Goal: Navigation & Orientation: Find specific page/section

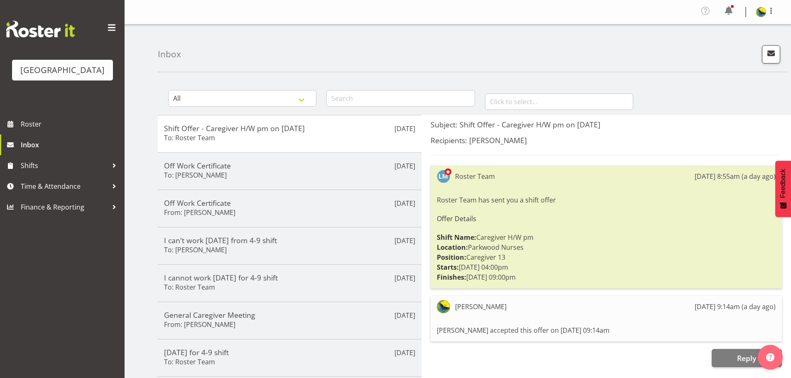
click at [597, 61] on div "Inbox" at bounding box center [472, 48] width 629 height 48
click at [53, 130] on span "Roster" at bounding box center [71, 124] width 100 height 12
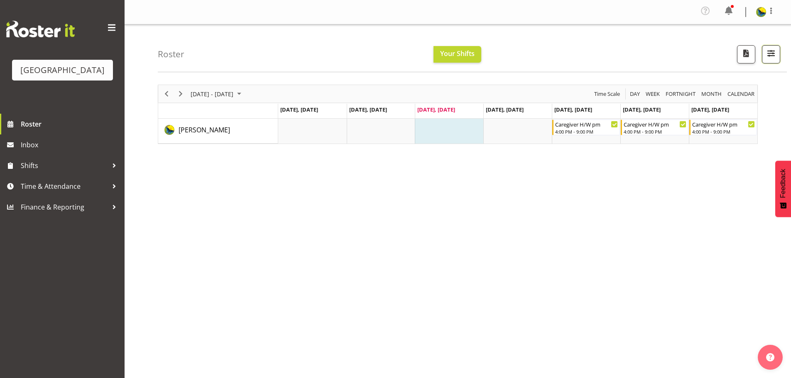
click at [771, 59] on span "button" at bounding box center [771, 53] width 11 height 11
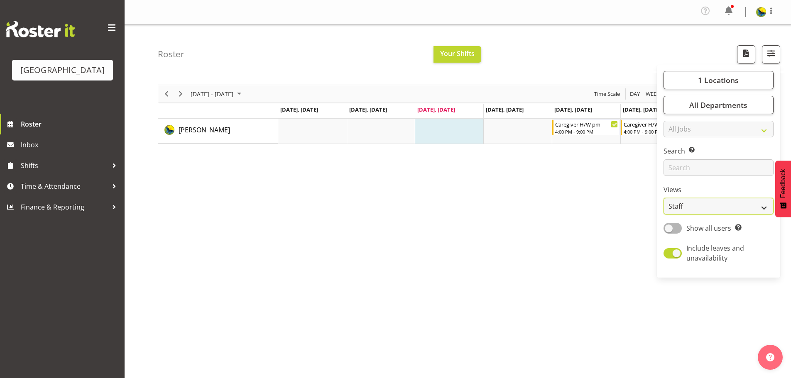
click at [745, 215] on select "Staff Role Shift - Horizontal Shift - Vertical Staff - Location" at bounding box center [719, 206] width 110 height 17
select select "shift"
click at [664, 215] on select "Staff Role Shift - Horizontal Shift - Vertical Staff - Location" at bounding box center [719, 206] width 110 height 17
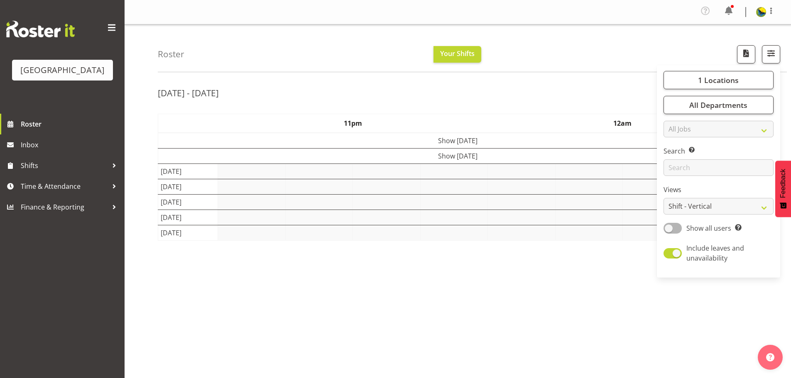
click at [558, 39] on div "Roster Your Shifts 1 Locations Clear Parkwood Kitchen Parkwood Nurses Select Al…" at bounding box center [472, 48] width 629 height 48
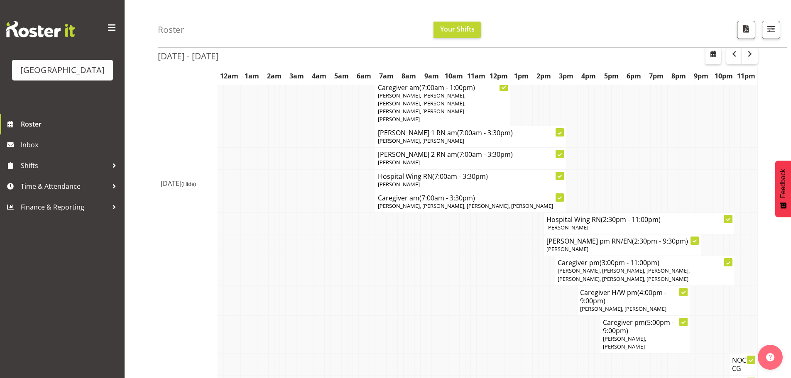
scroll to position [336, 0]
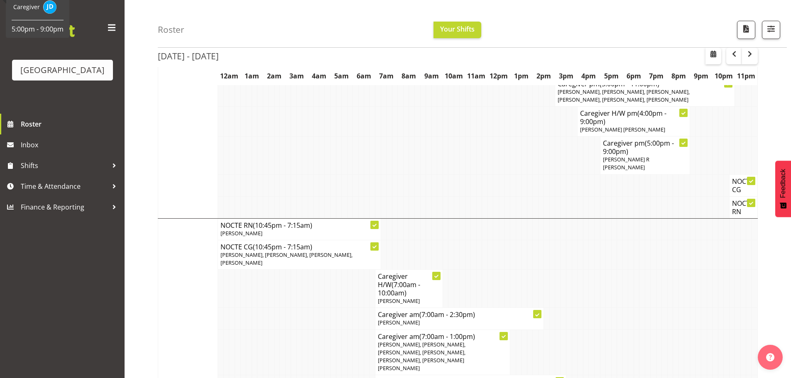
click at [573, 39] on div "Roster Your Shifts 1 Locations Clear Parkwood Kitchen Parkwood Nurses Select Al…" at bounding box center [472, 24] width 629 height 48
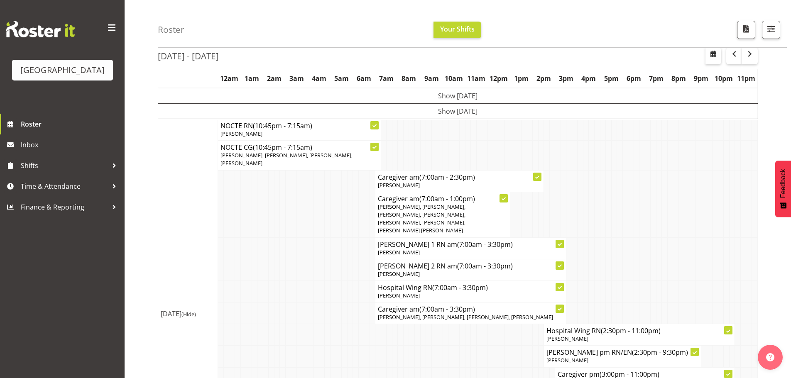
scroll to position [0, 0]
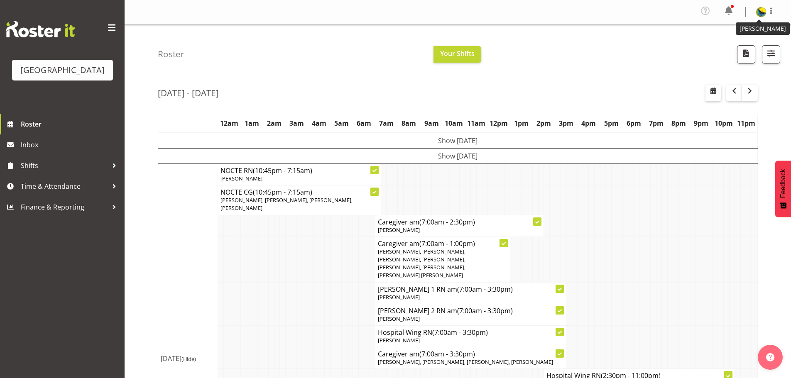
click at [758, 11] on img at bounding box center [761, 12] width 10 height 10
click at [740, 49] on link "Log Out" at bounding box center [736, 45] width 80 height 15
